Goal: Information Seeking & Learning: Find specific fact

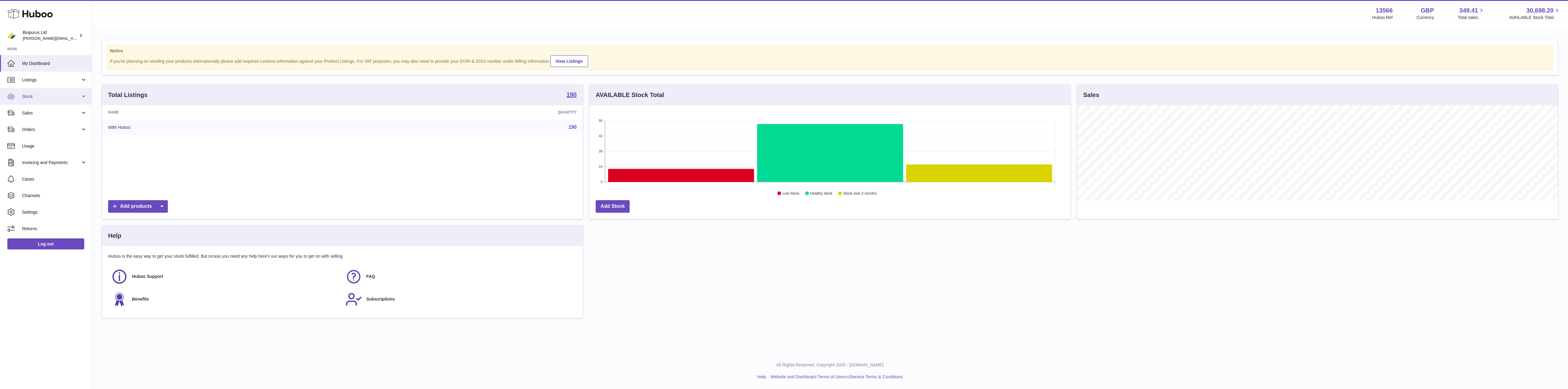
scroll to position [96, 481]
click at [35, 89] on link "Stock" at bounding box center [46, 96] width 91 height 16
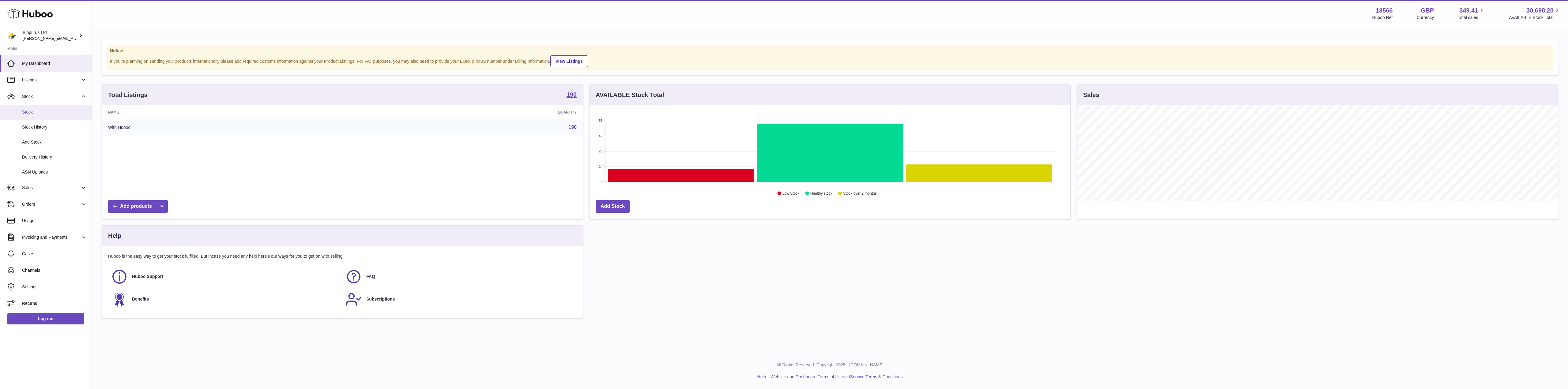
click at [33, 113] on span "Stock" at bounding box center [54, 113] width 65 height 6
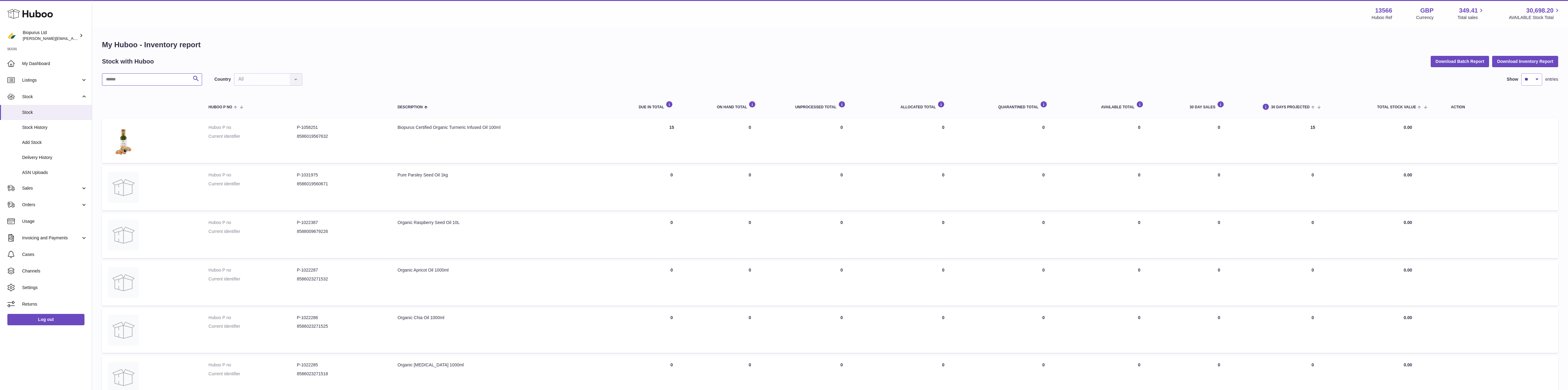
click at [131, 79] on input "text" at bounding box center [152, 79] width 100 height 12
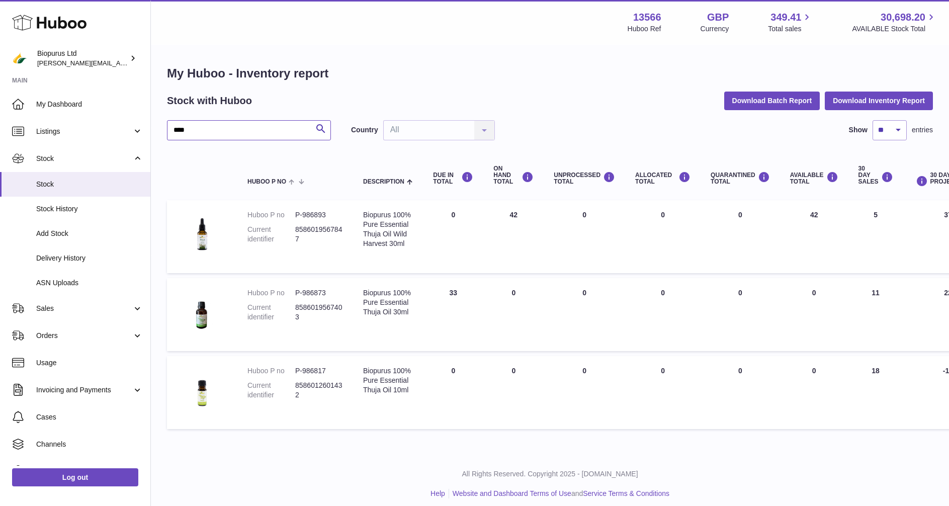
type input "****"
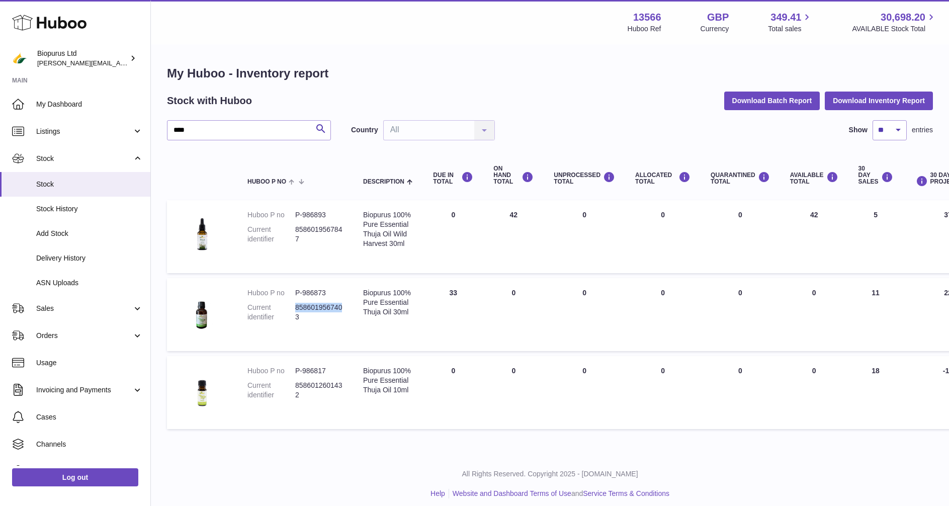
drag, startPoint x: 341, startPoint y: 307, endPoint x: 295, endPoint y: 311, distance: 45.4
click at [295, 311] on dd "8586019567403" at bounding box center [319, 312] width 48 height 19
copy dd "858601956740"
